Goal: Transaction & Acquisition: Obtain resource

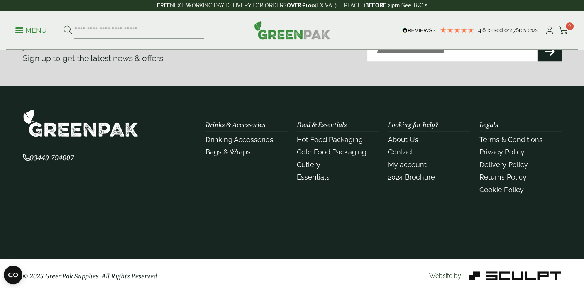
scroll to position [622, 0]
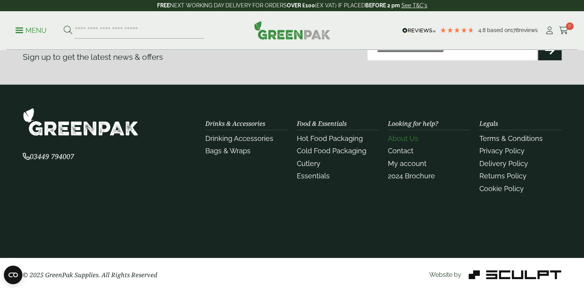
click at [400, 135] on link "About Us" at bounding box center [403, 138] width 31 height 8
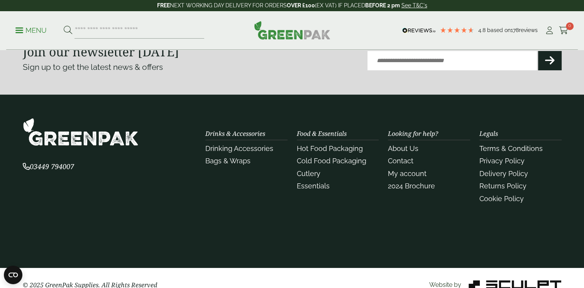
scroll to position [288, 0]
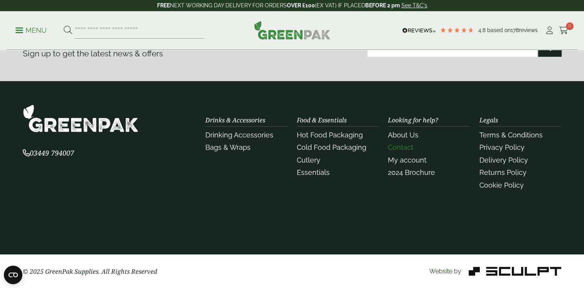
click at [406, 143] on link "Contact" at bounding box center [400, 147] width 25 height 8
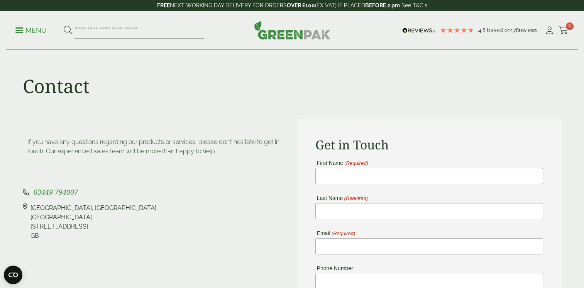
drag, startPoint x: 30, startPoint y: 206, endPoint x: 83, endPoint y: 210, distance: 53.8
click at [83, 210] on div "[STREET_ADDRESS]" at bounding box center [155, 221] width 265 height 37
copy div "[GEOGRAPHIC_DATA]"
drag, startPoint x: 73, startPoint y: 217, endPoint x: 29, endPoint y: 217, distance: 44.0
click at [29, 217] on div "[STREET_ADDRESS]" at bounding box center [155, 221] width 265 height 37
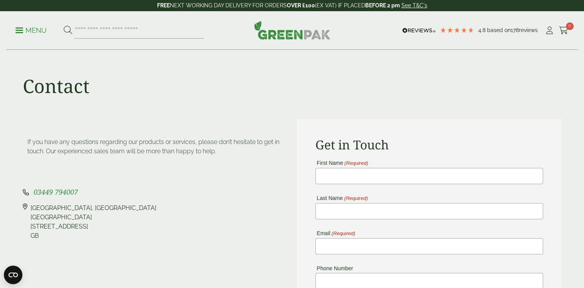
drag, startPoint x: 29, startPoint y: 217, endPoint x: 110, endPoint y: 232, distance: 81.7
click at [117, 234] on div "[STREET_ADDRESS]" at bounding box center [94, 221] width 126 height 37
drag, startPoint x: 70, startPoint y: 218, endPoint x: 30, endPoint y: 219, distance: 40.5
click at [30, 218] on div "[STREET_ADDRESS]" at bounding box center [155, 221] width 265 height 37
copy div "[GEOGRAPHIC_DATA], [GEOGRAPHIC_DATA]"
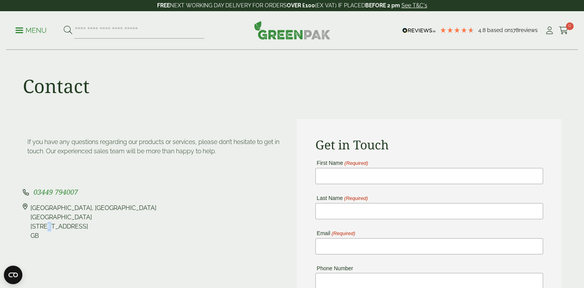
click at [44, 225] on div "[STREET_ADDRESS]" at bounding box center [94, 221] width 126 height 37
drag, startPoint x: 44, startPoint y: 225, endPoint x: 50, endPoint y: 236, distance: 11.8
click at [50, 236] on div "[STREET_ADDRESS]" at bounding box center [94, 221] width 126 height 37
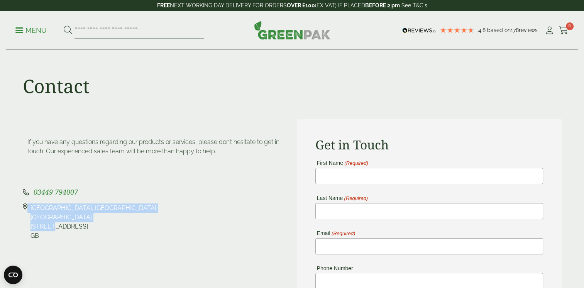
drag, startPoint x: 49, startPoint y: 226, endPoint x: 27, endPoint y: 225, distance: 22.1
click at [27, 225] on div "[STREET_ADDRESS]" at bounding box center [155, 221] width 265 height 37
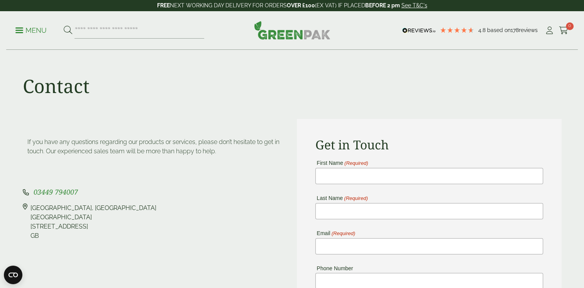
drag, startPoint x: 27, startPoint y: 225, endPoint x: 68, endPoint y: 238, distance: 42.7
click at [68, 238] on div "[STREET_ADDRESS]" at bounding box center [94, 221] width 126 height 37
click at [51, 225] on div "[STREET_ADDRESS]" at bounding box center [94, 221] width 126 height 37
click at [46, 227] on div "[STREET_ADDRESS]" at bounding box center [94, 221] width 126 height 37
drag, startPoint x: 48, startPoint y: 227, endPoint x: 32, endPoint y: 227, distance: 16.2
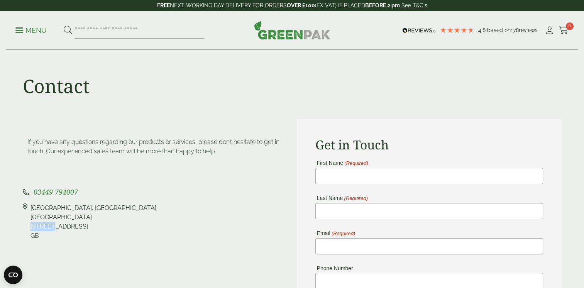
click at [32, 227] on div "[STREET_ADDRESS]" at bounding box center [94, 221] width 126 height 37
copy div "Riccall"
drag, startPoint x: 53, startPoint y: 223, endPoint x: 79, endPoint y: 223, distance: 26.6
click at [79, 223] on div "[STREET_ADDRESS]" at bounding box center [94, 221] width 126 height 37
copy div "YO19 6PW"
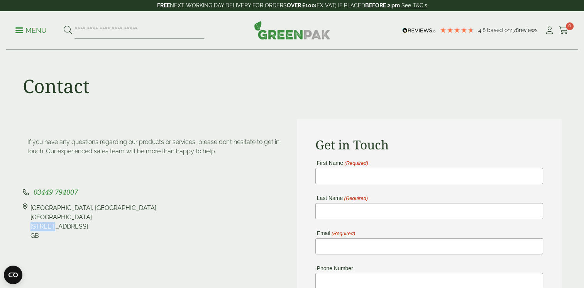
drag, startPoint x: 78, startPoint y: 191, endPoint x: 34, endPoint y: 183, distance: 45.6
drag, startPoint x: 34, startPoint y: 183, endPoint x: 41, endPoint y: 190, distance: 9.6
copy span "03449 794007"
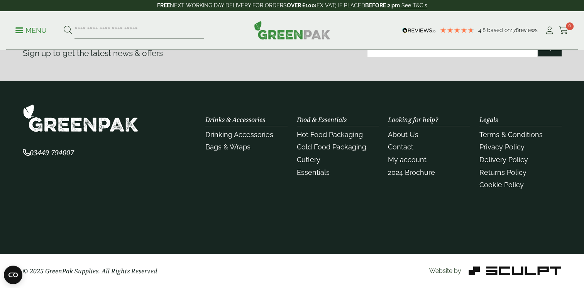
scroll to position [466, 0]
click at [512, 134] on link "Terms & Conditions" at bounding box center [511, 134] width 63 height 8
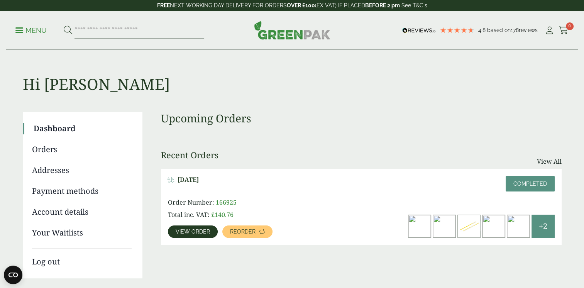
click at [39, 150] on link "Orders" at bounding box center [82, 150] width 100 height 12
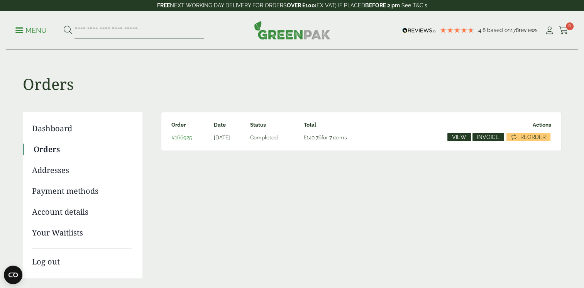
click at [494, 134] on span "Invoice" at bounding box center [488, 136] width 22 height 5
